Goal: Browse casually: Explore the website without a specific task or goal

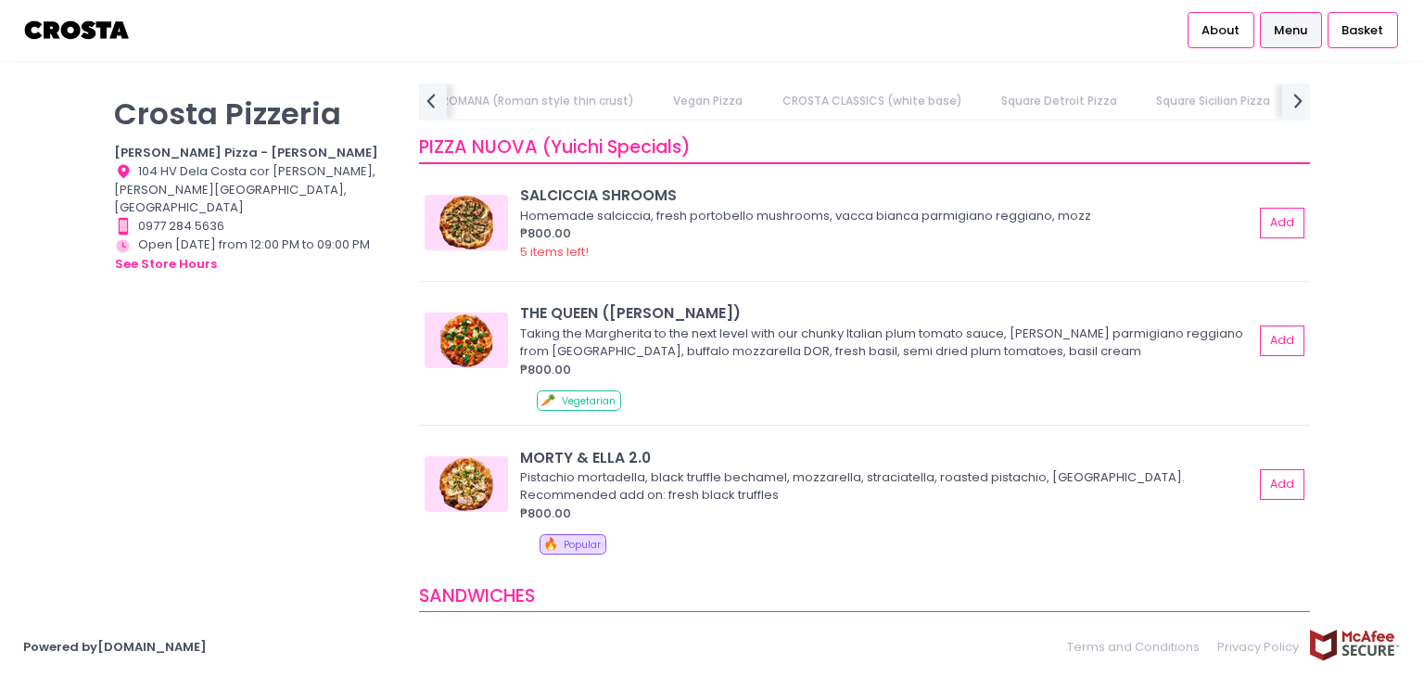
scroll to position [0, 593]
click at [995, 99] on link "Square Detroit Pizza" at bounding box center [1053, 100] width 152 height 35
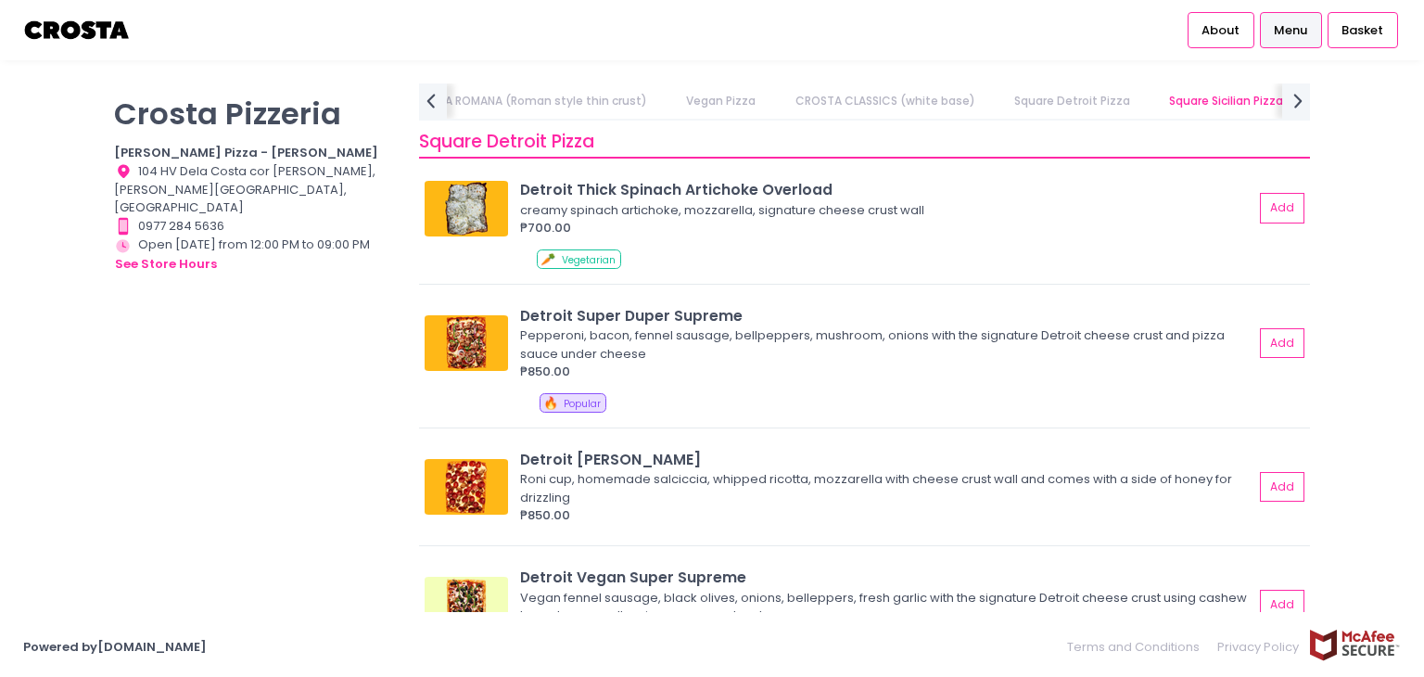
scroll to position [2099, 0]
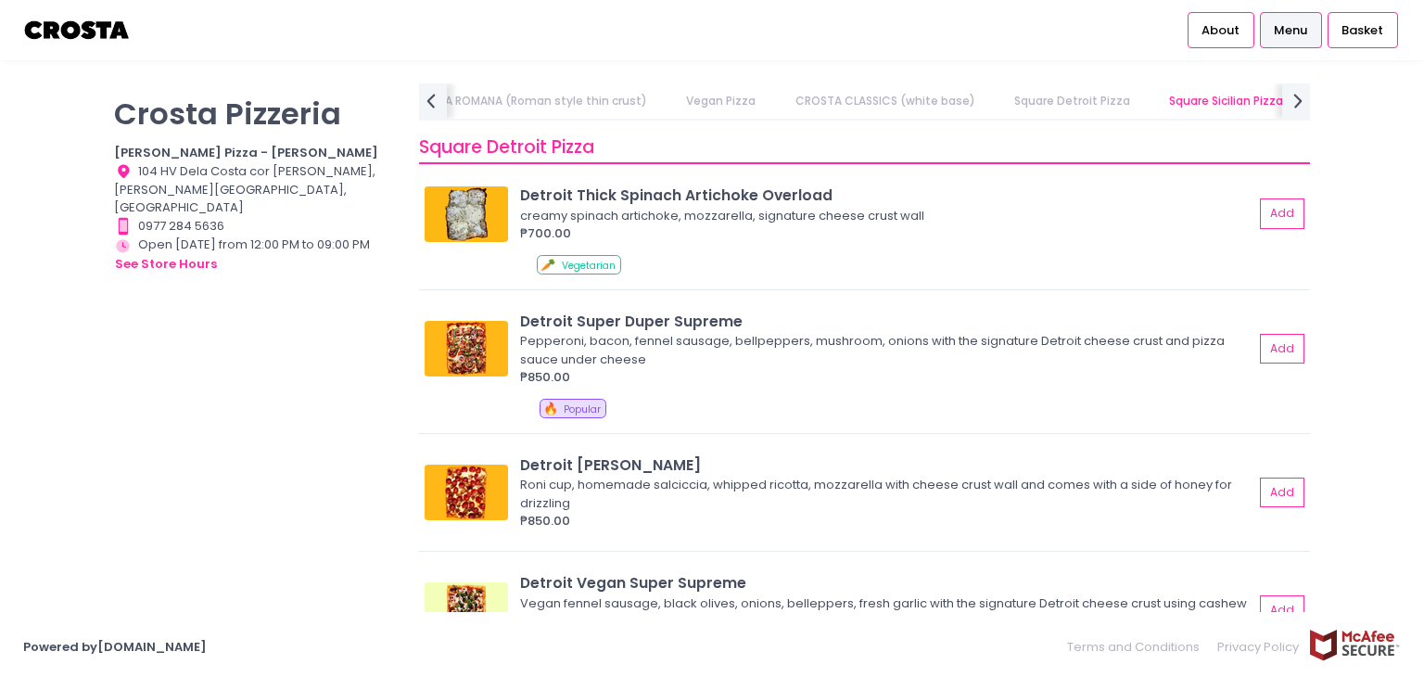
click at [279, 397] on div "[PERSON_NAME] Pizzeria [PERSON_NAME] Pizza - [PERSON_NAME] Location Created wit…" at bounding box center [255, 328] width 305 height 491
click at [341, 391] on div "[PERSON_NAME] Pizzeria [PERSON_NAME] Pizza - [PERSON_NAME] Location Created wit…" at bounding box center [255, 328] width 305 height 491
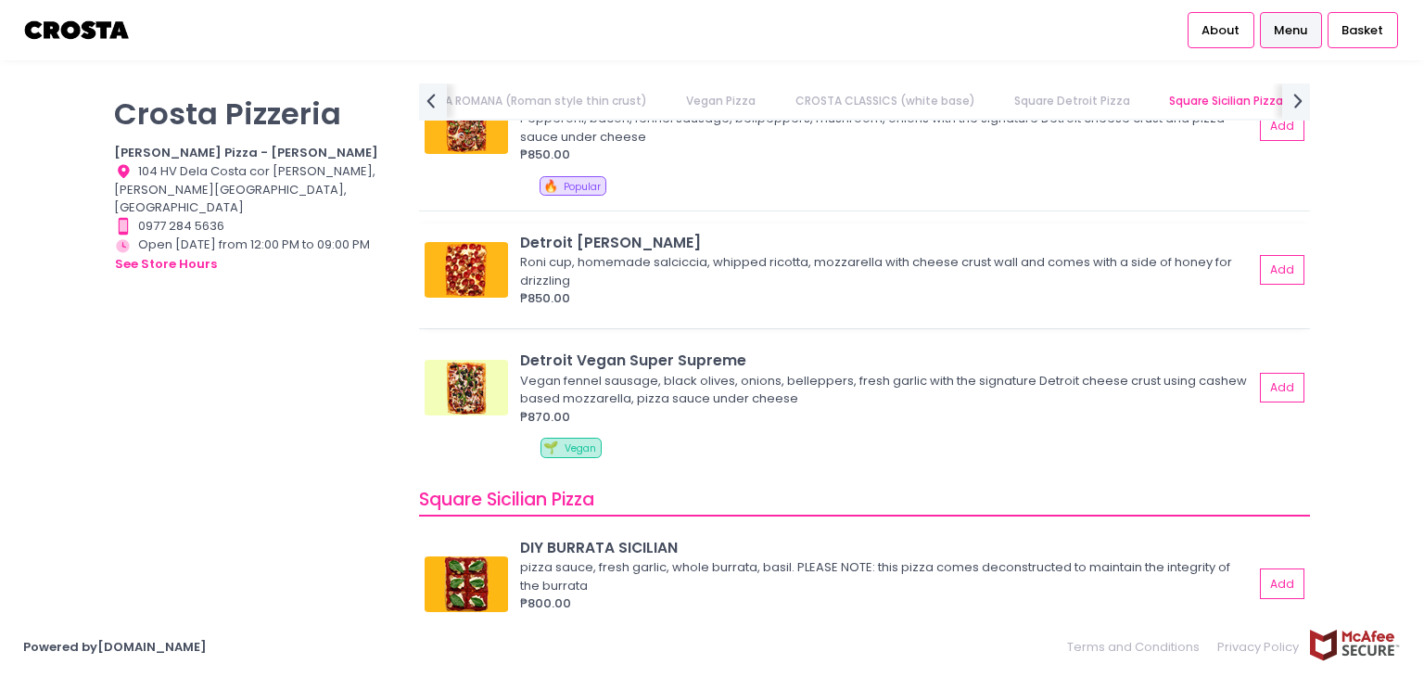
scroll to position [2321, 0]
click at [487, 268] on img at bounding box center [466, 270] width 83 height 56
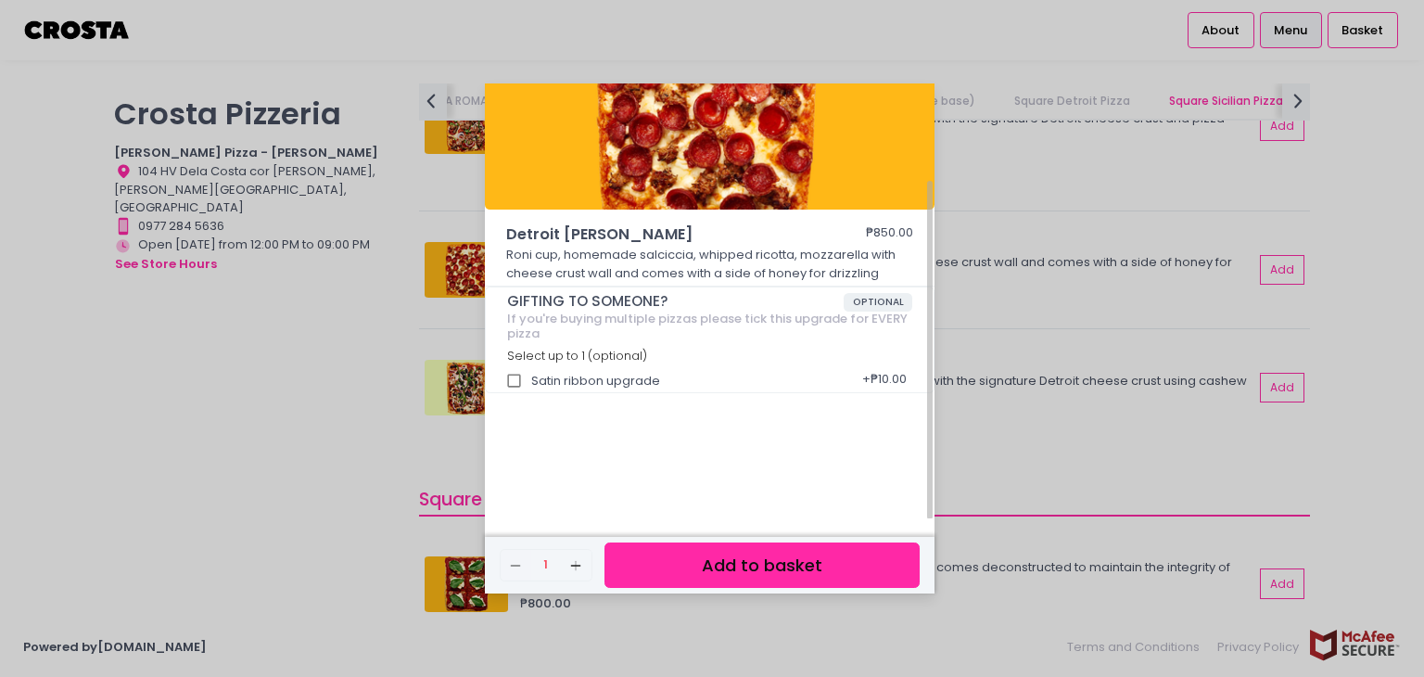
scroll to position [121, 0]
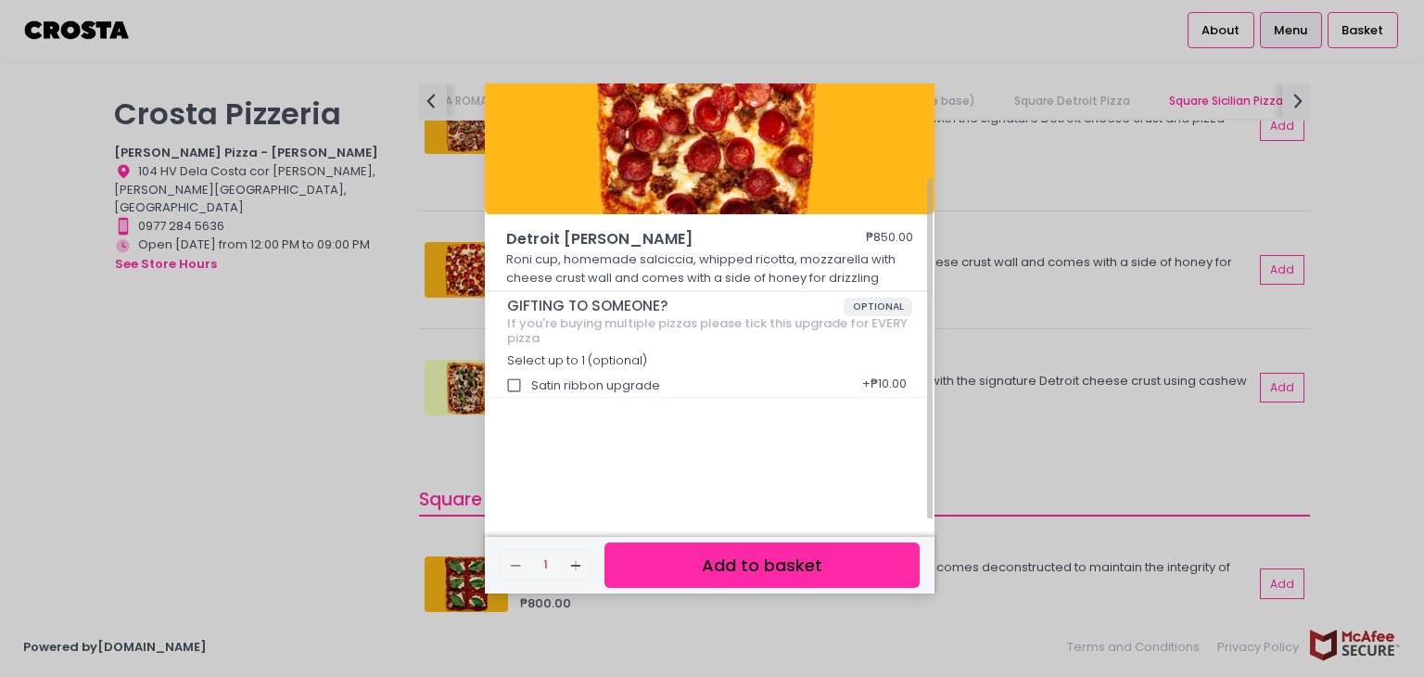
click at [630, 237] on span "Detroit [PERSON_NAME]" at bounding box center [659, 239] width 306 height 22
copy span "Detroit [PERSON_NAME]"
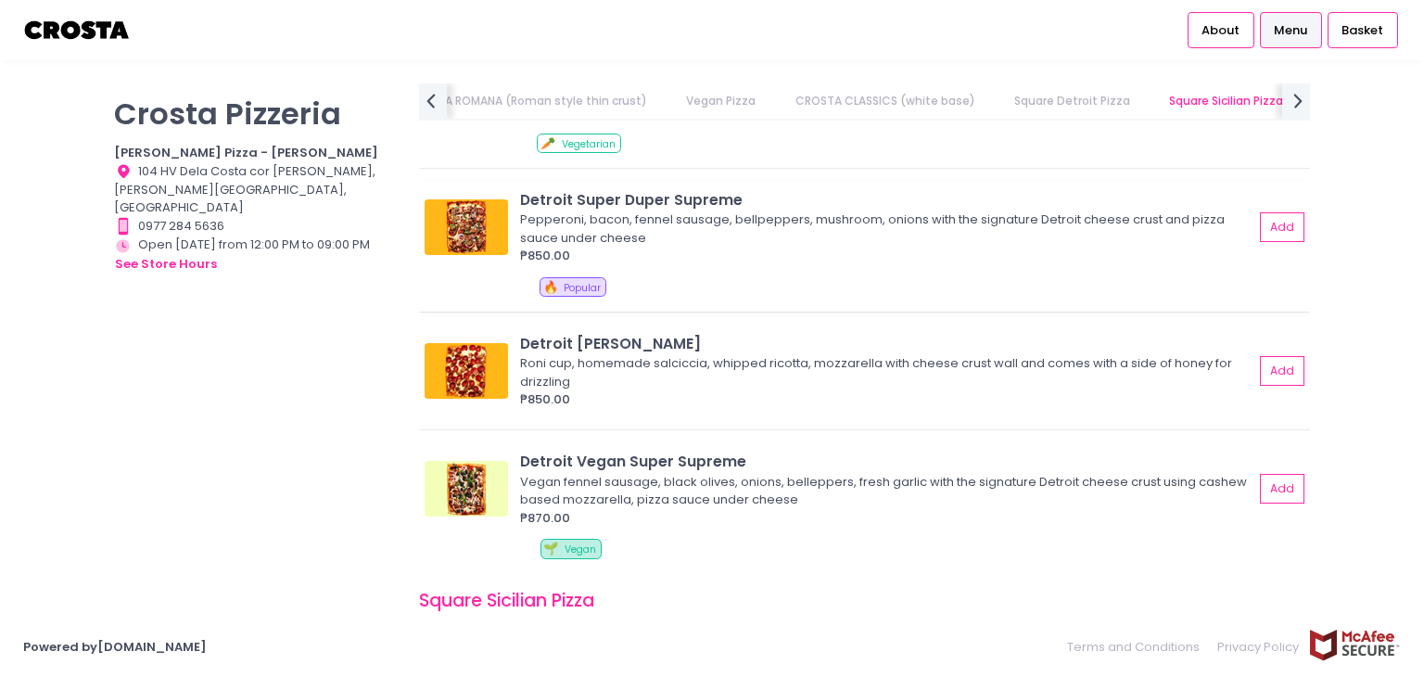
scroll to position [2218, 0]
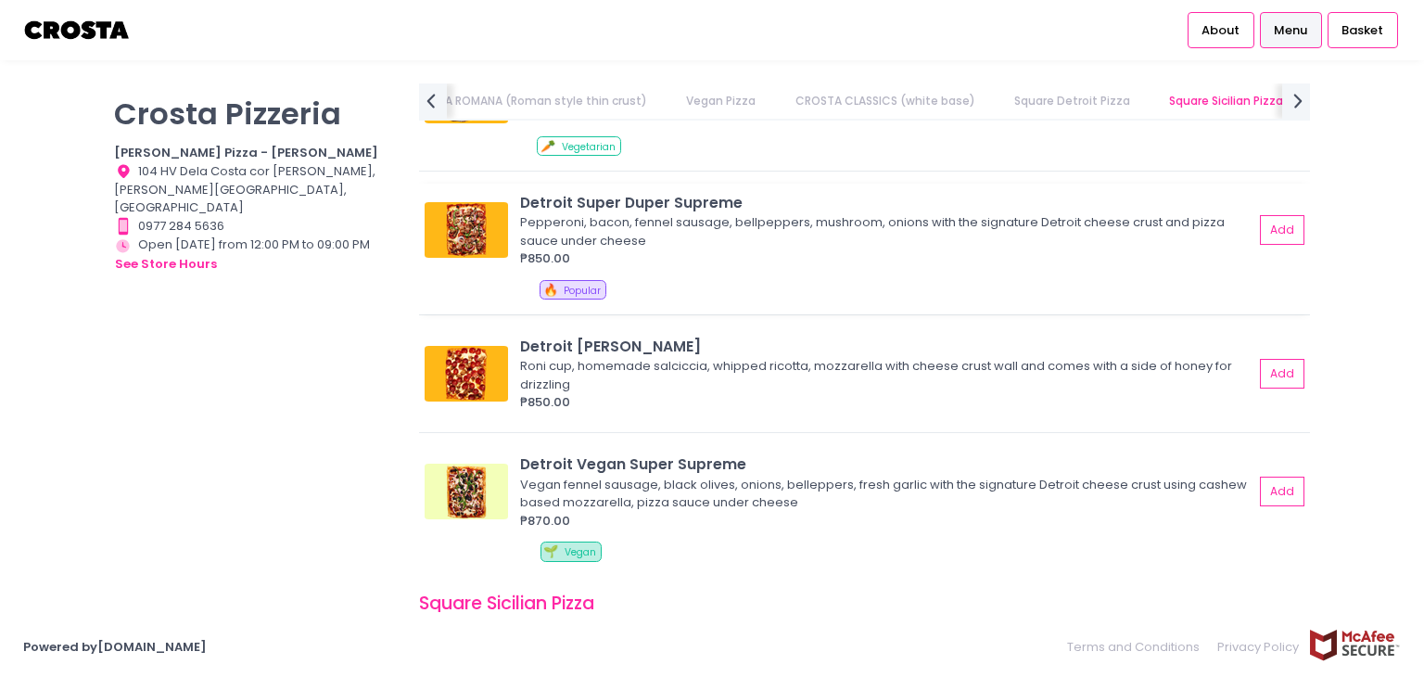
click at [473, 223] on img at bounding box center [466, 230] width 83 height 56
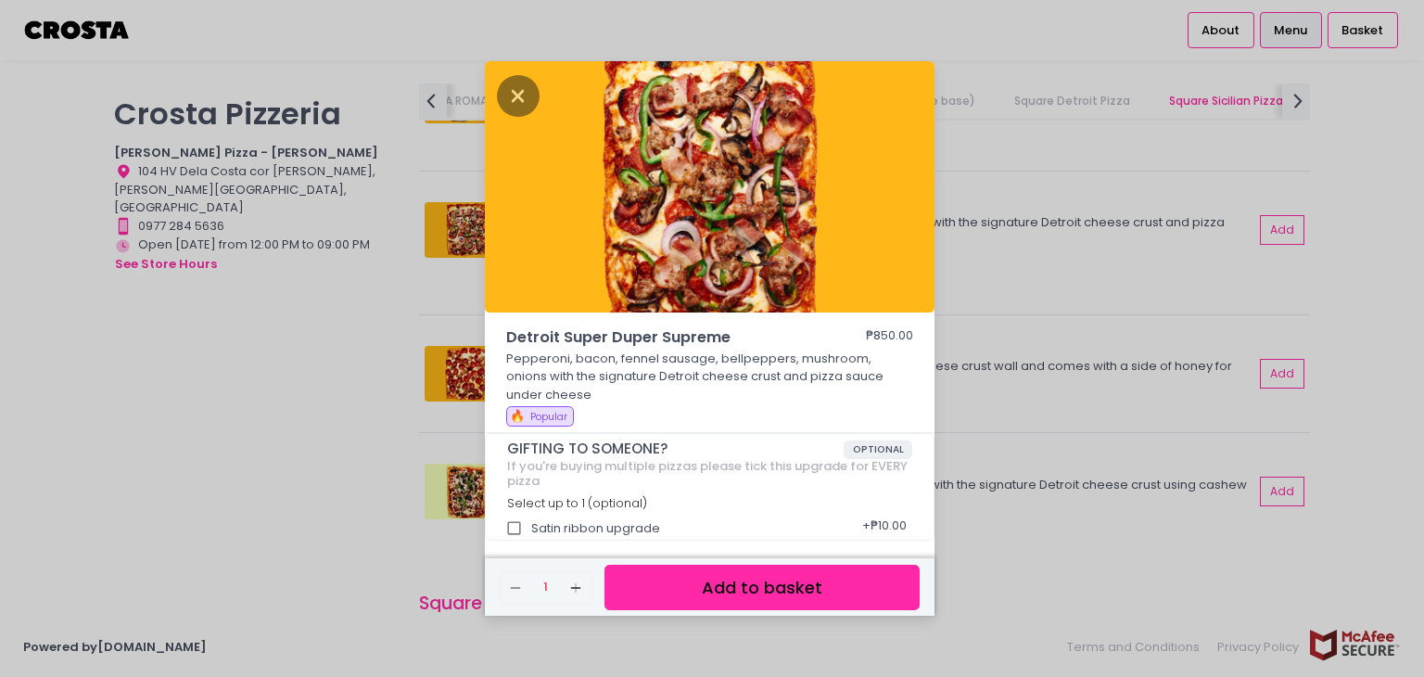
click at [698, 238] on img at bounding box center [710, 187] width 450 height 252
click at [725, 390] on p "Pepperoni, bacon, fennel sausage, bellpeppers, mushroom, onions with the signat…" at bounding box center [710, 377] width 408 height 55
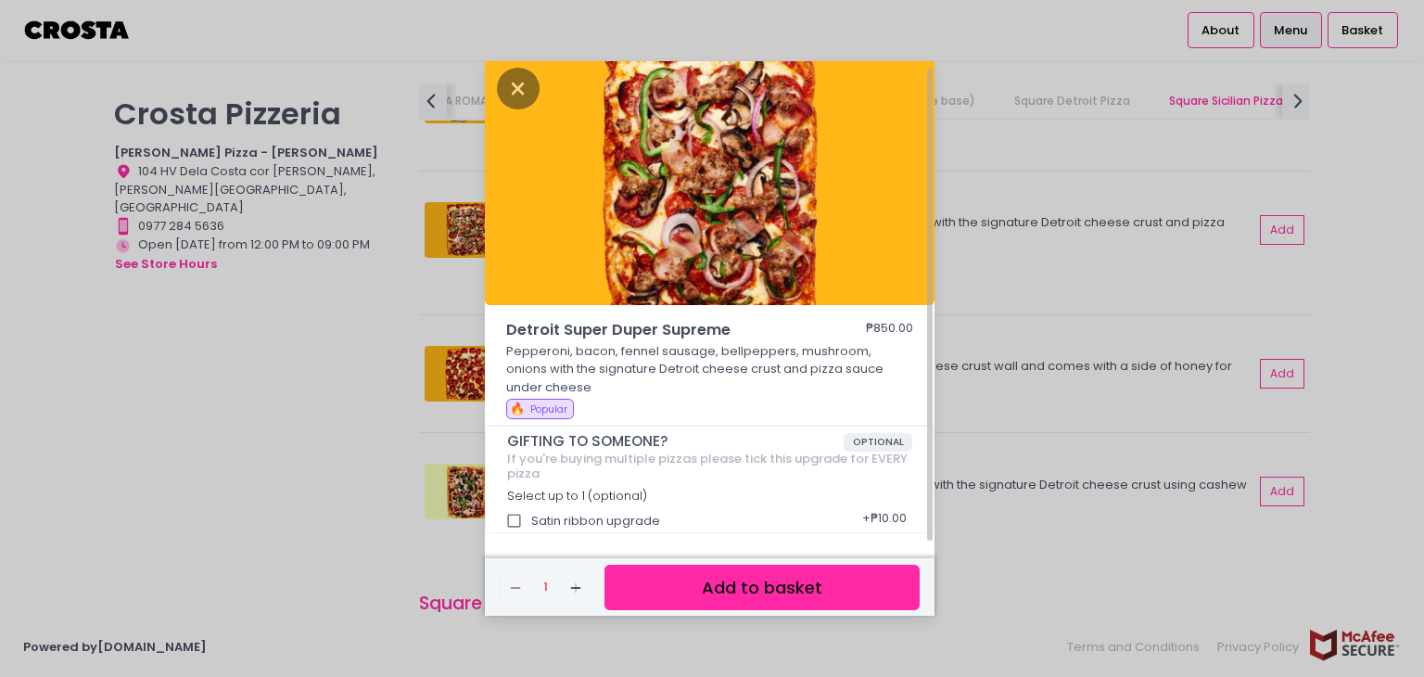
click at [725, 390] on p "Pepperoni, bacon, fennel sausage, bellpeppers, mushroom, onions with the signat…" at bounding box center [710, 369] width 408 height 55
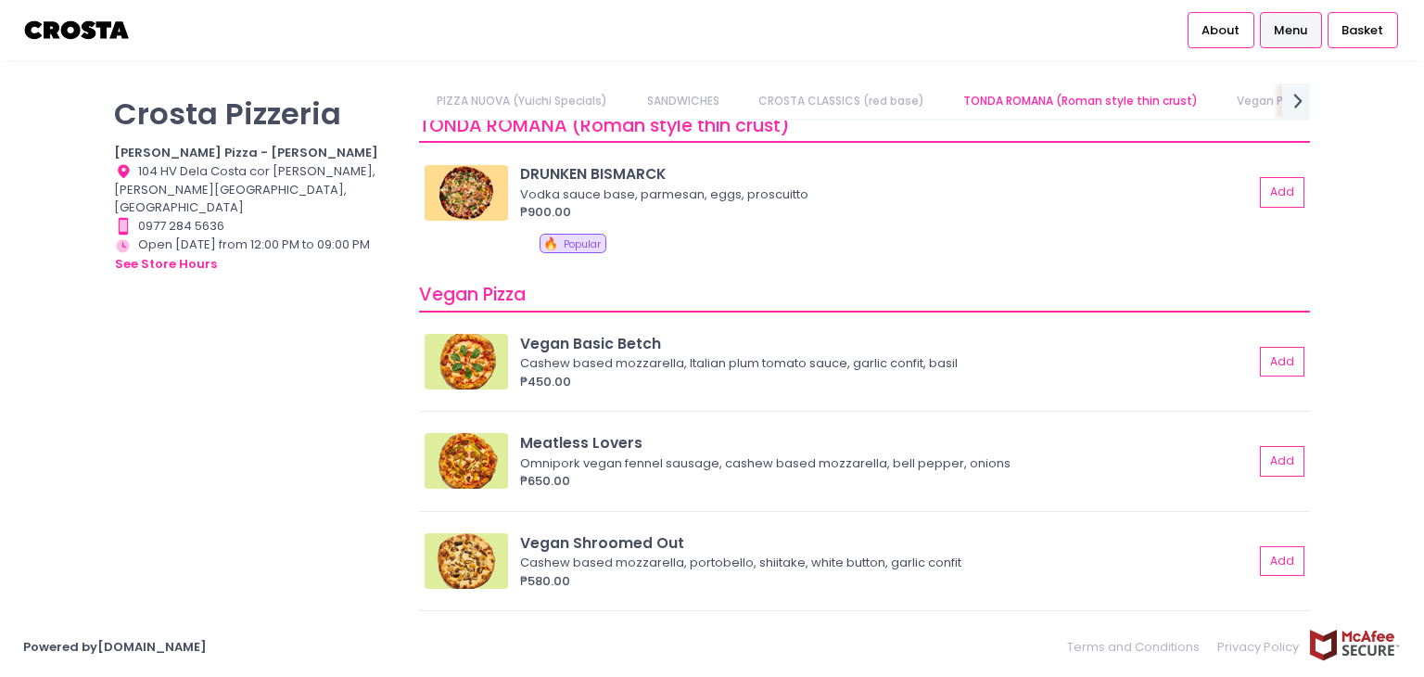
scroll to position [1068, 0]
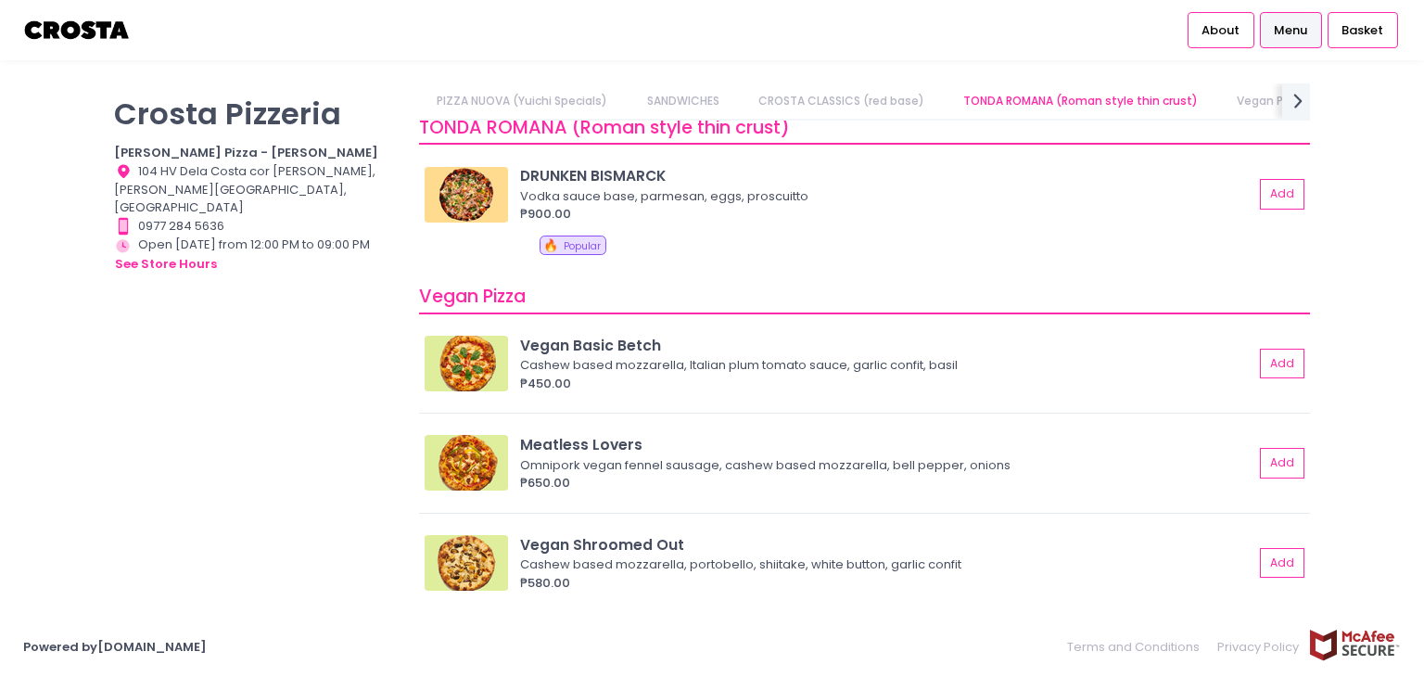
click at [179, 68] on div "[PERSON_NAME] Pizzeria [PERSON_NAME] Pizza - [PERSON_NAME] Location Created wit…" at bounding box center [712, 338] width 1424 height 556
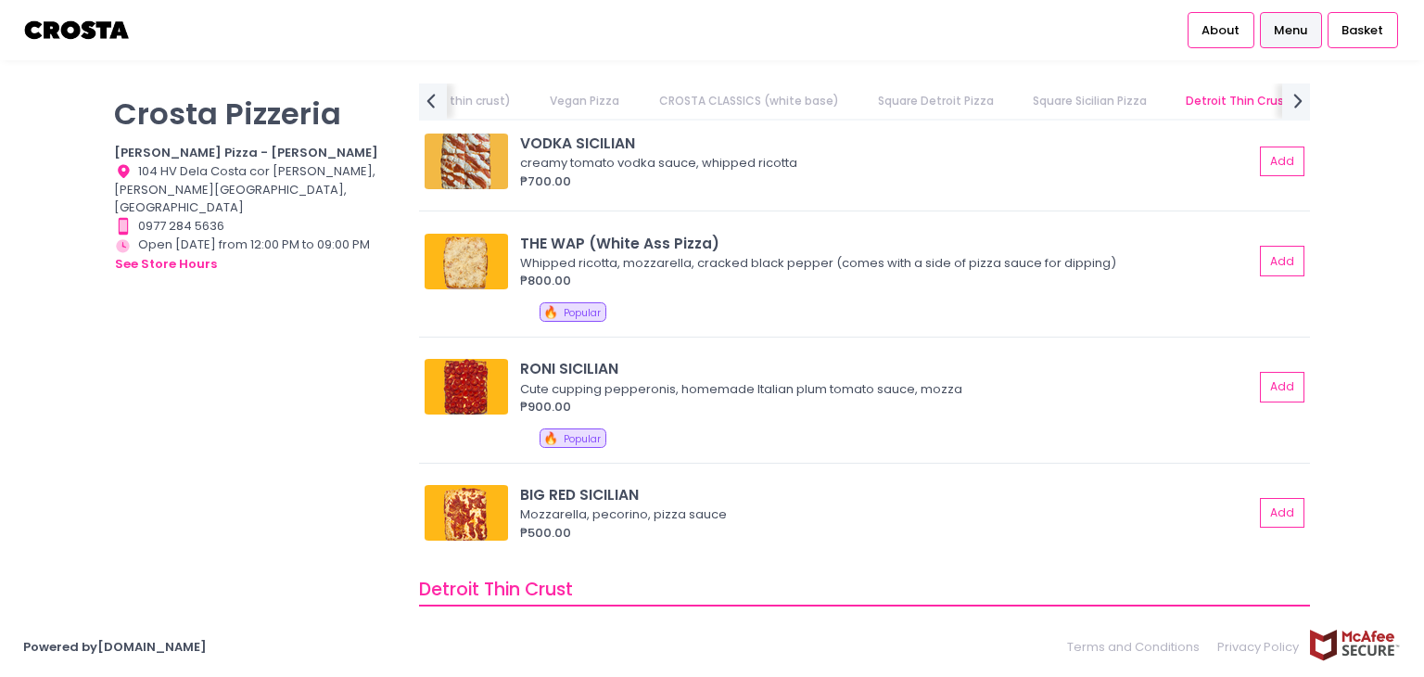
scroll to position [2902, 0]
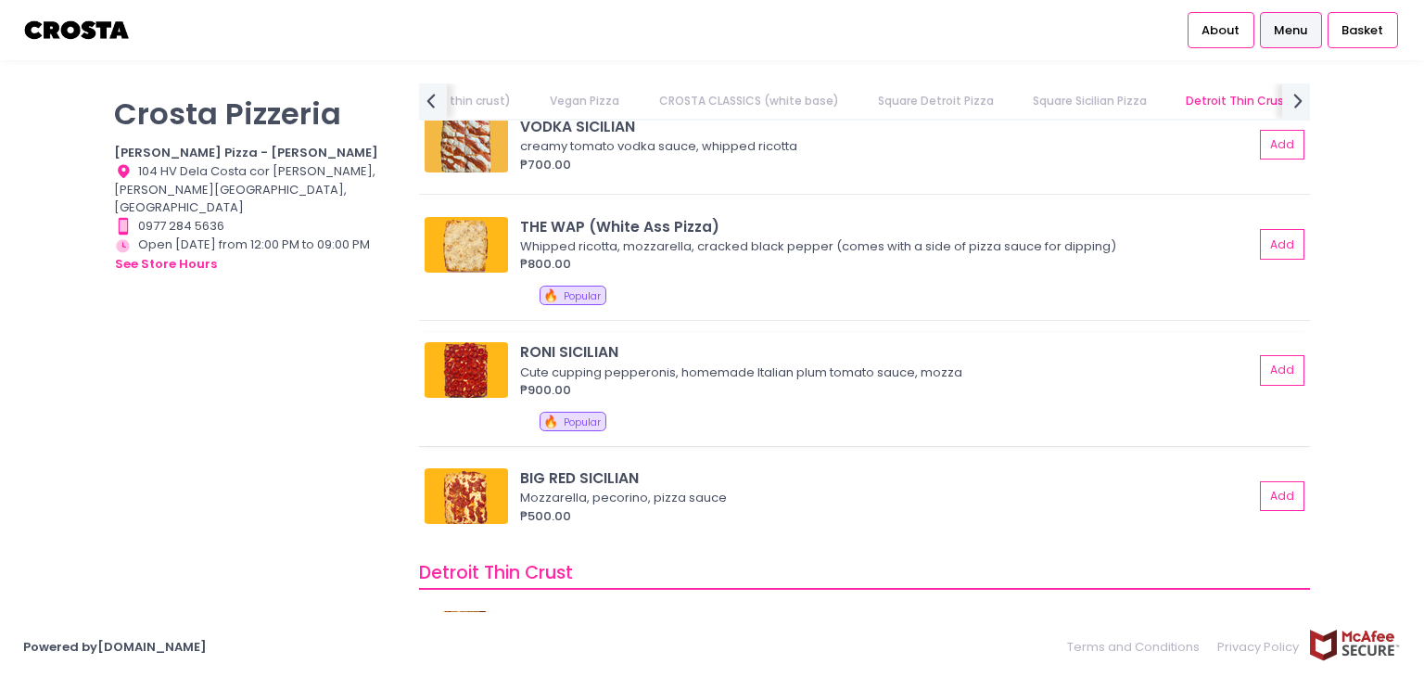
click at [473, 352] on img at bounding box center [466, 370] width 83 height 56
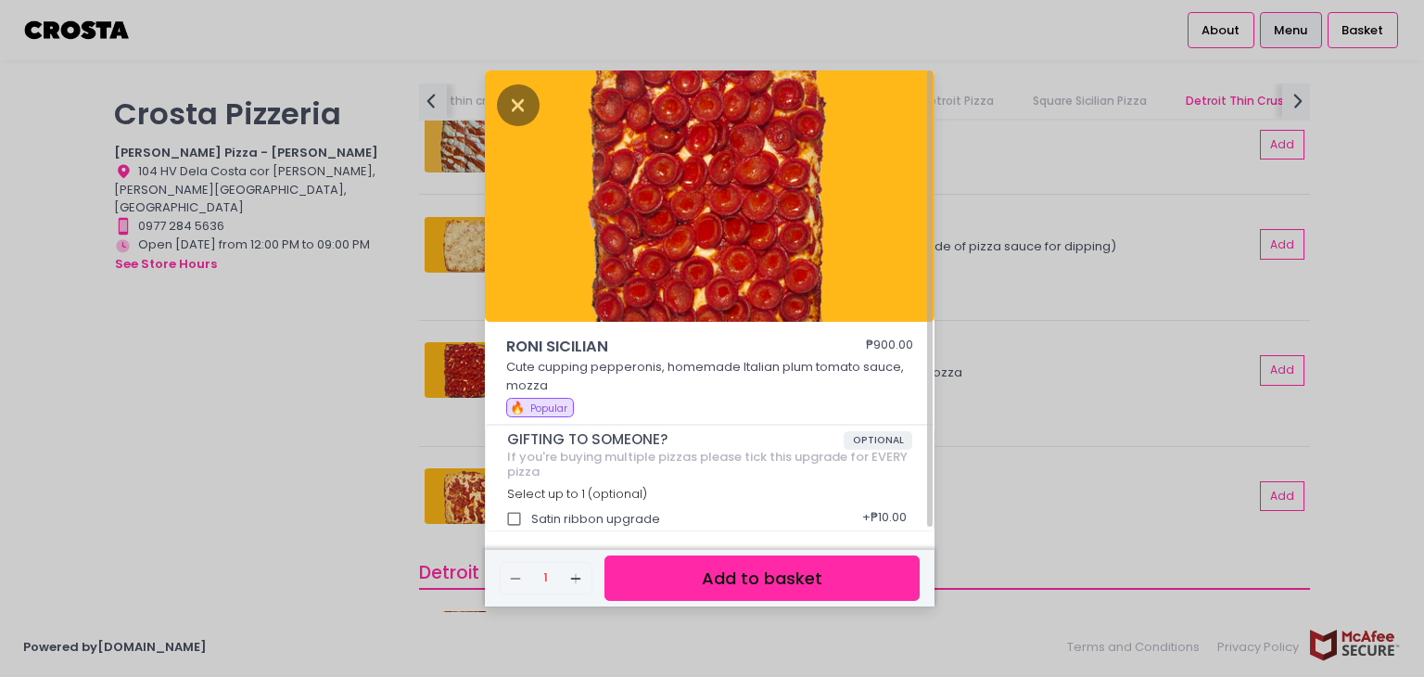
click at [706, 273] on img at bounding box center [710, 196] width 450 height 252
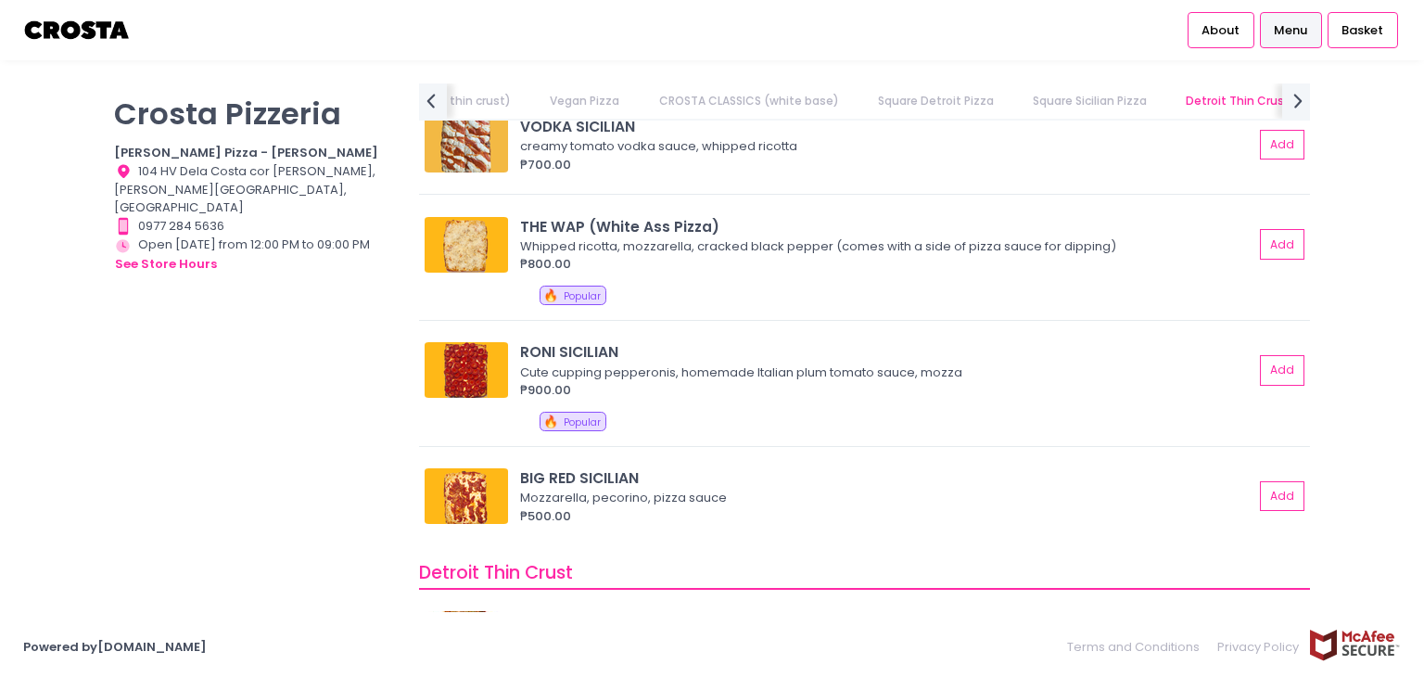
click at [348, 318] on div "[PERSON_NAME] Pizzeria [PERSON_NAME] Pizza - [PERSON_NAME] Location Created wit…" at bounding box center [255, 328] width 305 height 491
click at [435, 248] on img at bounding box center [466, 245] width 83 height 56
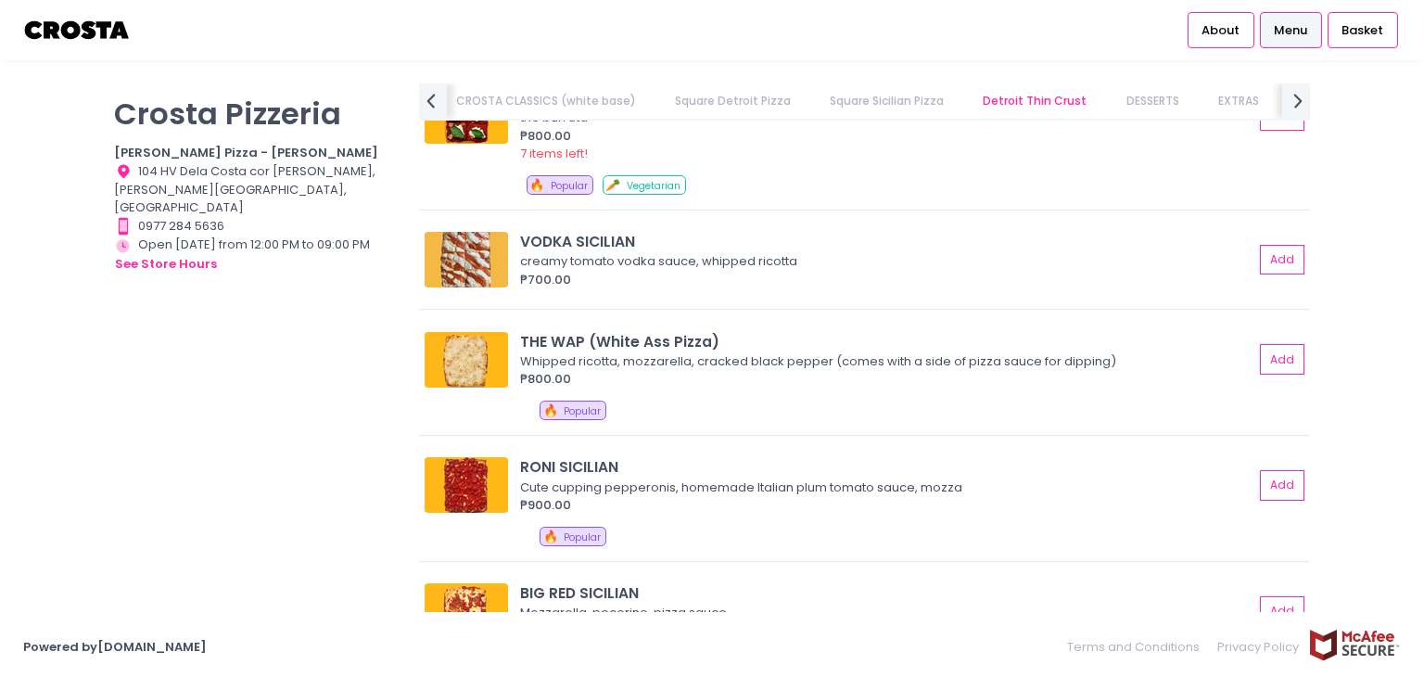
scroll to position [0, 941]
click at [894, 97] on link "Square Sicilian Pizza" at bounding box center [860, 100] width 150 height 35
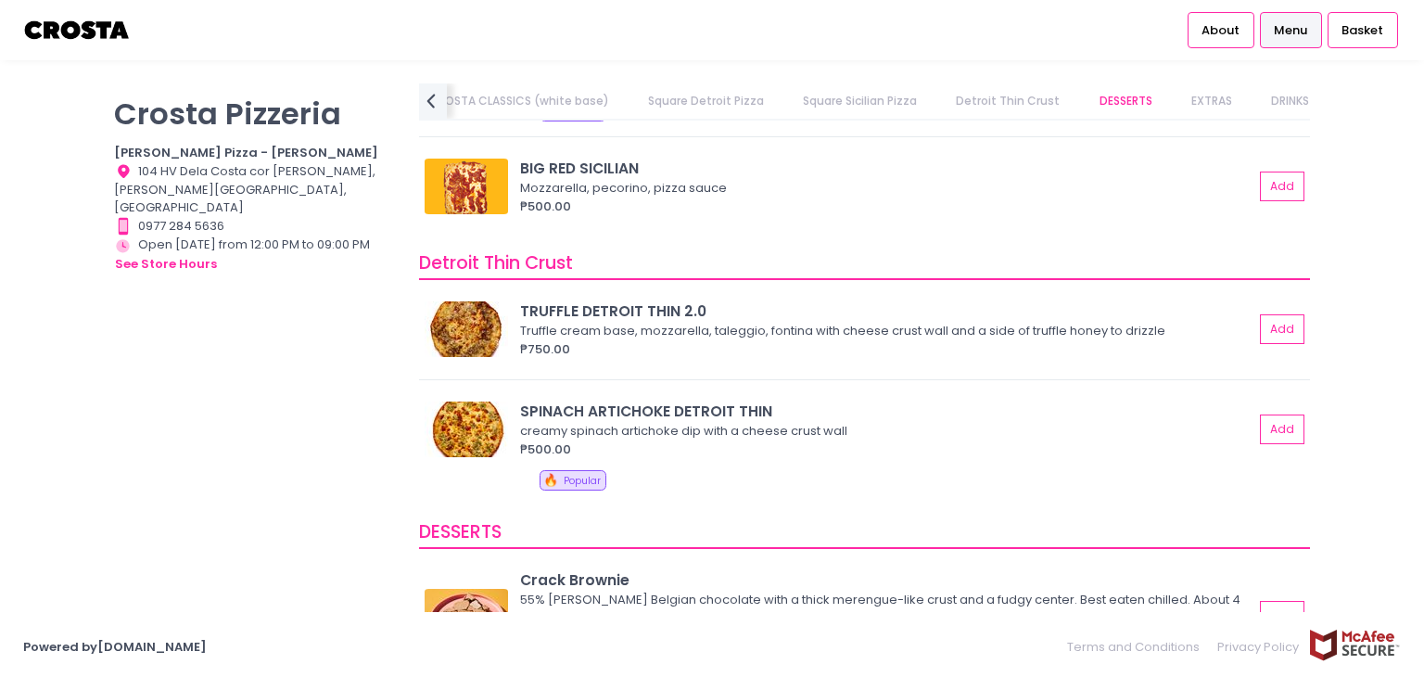
scroll to position [3212, 0]
click at [476, 316] on img at bounding box center [466, 328] width 83 height 56
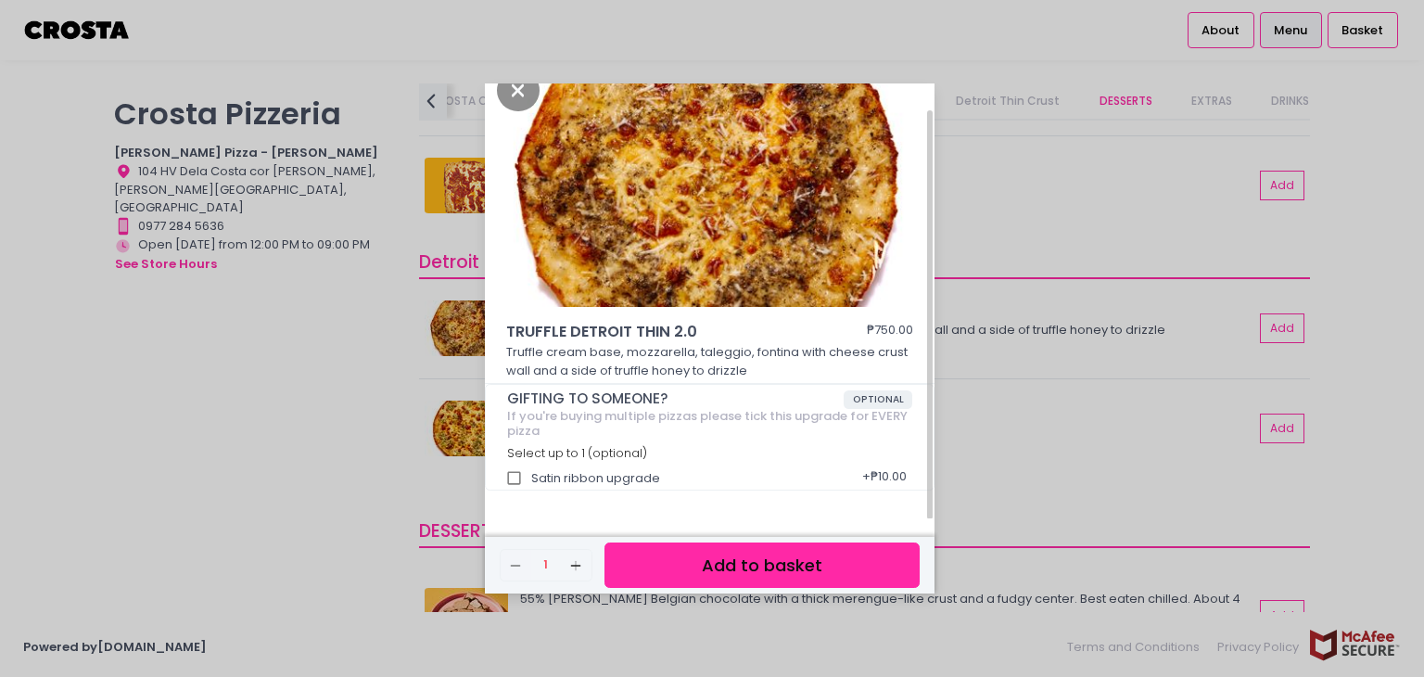
scroll to position [5, 0]
